Goal: Navigation & Orientation: Find specific page/section

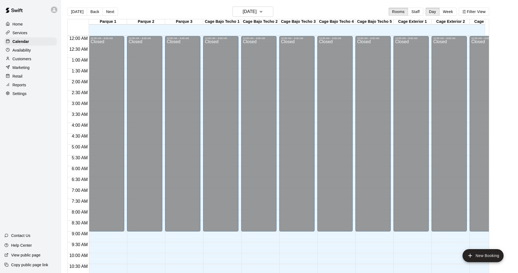
scroll to position [262, 0]
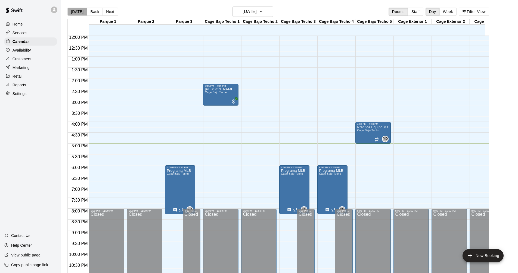
click at [80, 13] on button "[DATE]" at bounding box center [77, 12] width 20 height 8
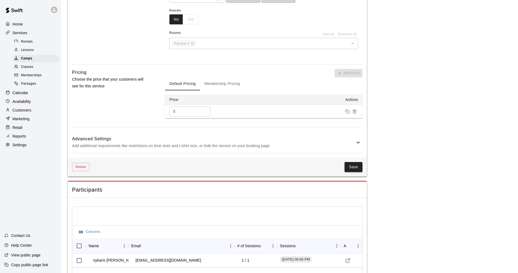
scroll to position [457, 0]
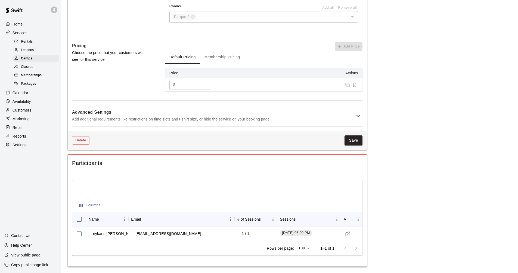
click at [20, 33] on p "Services" at bounding box center [20, 32] width 15 height 5
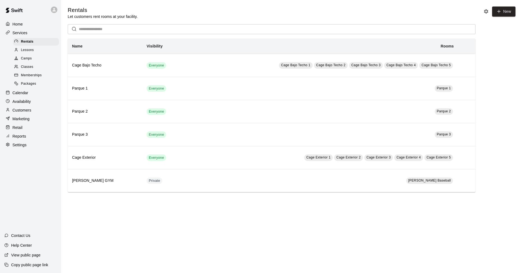
click at [26, 61] on span "Camps" at bounding box center [26, 58] width 11 height 5
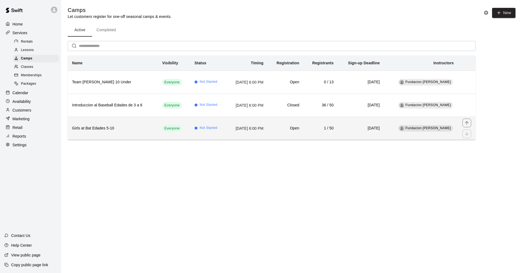
click at [144, 135] on th "Girls at Bat Edades 5-10" at bounding box center [113, 128] width 90 height 23
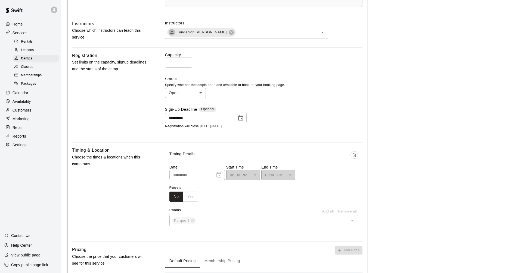
scroll to position [378, 0]
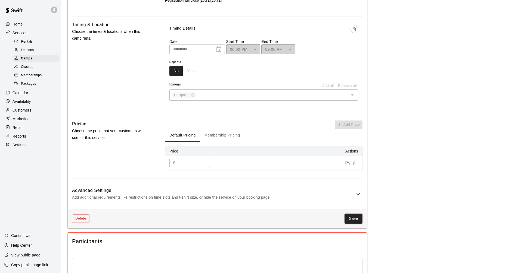
drag, startPoint x: 21, startPoint y: 30, endPoint x: 22, endPoint y: 27, distance: 3.0
click at [21, 30] on p "Services" at bounding box center [20, 32] width 15 height 5
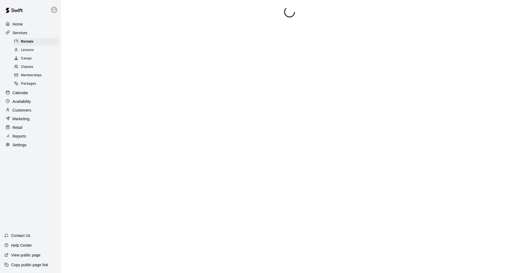
click at [22, 25] on p "Home" at bounding box center [18, 23] width 10 height 5
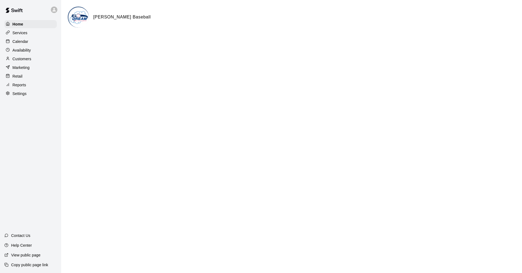
click at [79, 15] on img at bounding box center [79, 17] width 20 height 20
click at [22, 43] on p "Calendar" at bounding box center [21, 41] width 16 height 5
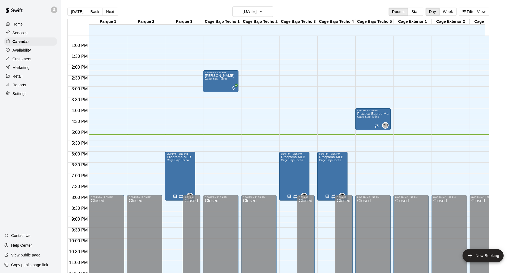
scroll to position [283, 0]
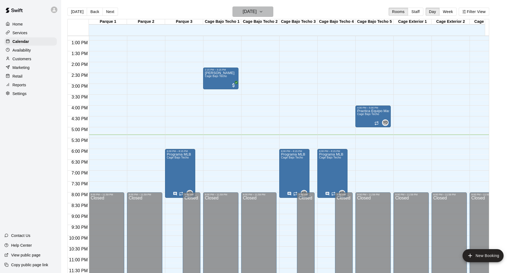
click at [257, 12] on h6 "[DATE]" at bounding box center [250, 12] width 14 height 8
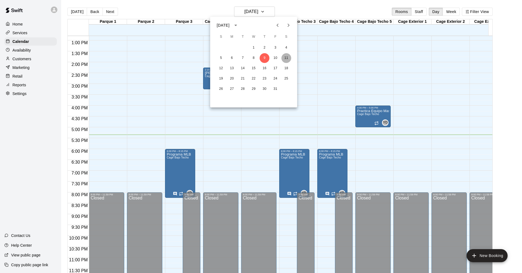
click at [289, 60] on button "11" at bounding box center [286, 58] width 10 height 10
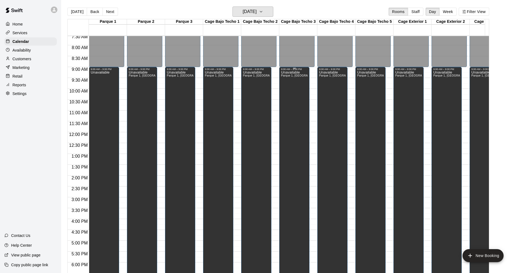
scroll to position [174, 0]
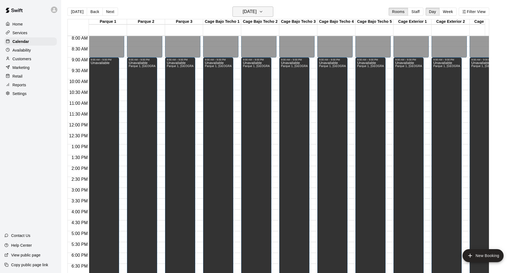
click at [271, 8] on button "[DATE]" at bounding box center [252, 12] width 41 height 10
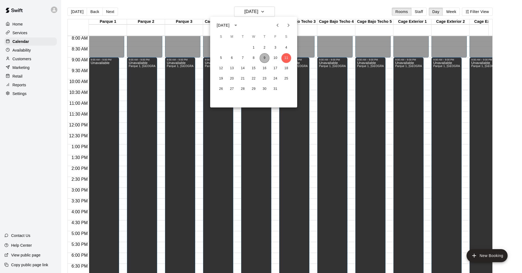
click at [267, 58] on button "9" at bounding box center [265, 58] width 10 height 10
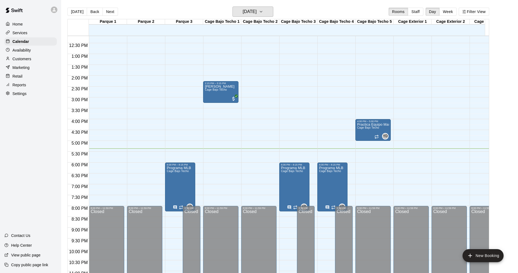
scroll to position [256, 0]
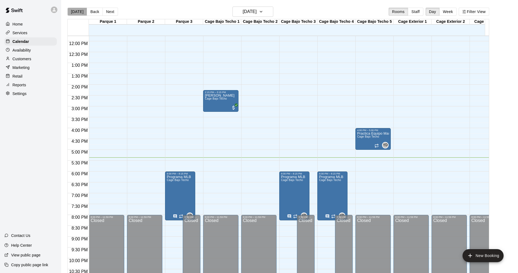
click at [80, 13] on button "[DATE]" at bounding box center [77, 12] width 20 height 8
